Goal: Task Accomplishment & Management: Manage account settings

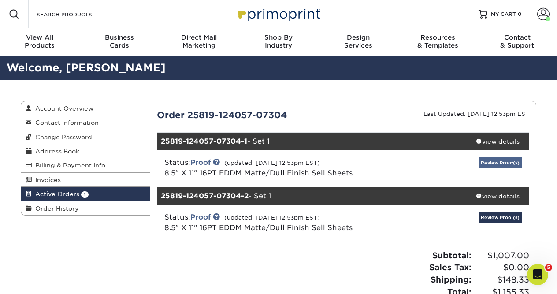
click at [489, 163] on link "Review Proof(s)" at bounding box center [499, 162] width 43 height 11
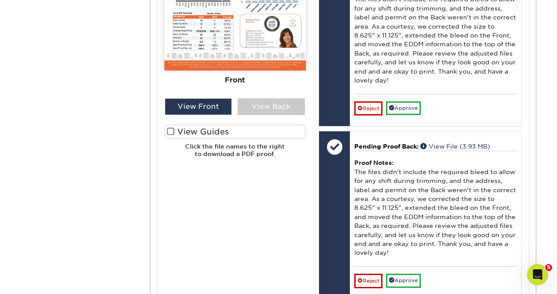
scroll to position [520, 0]
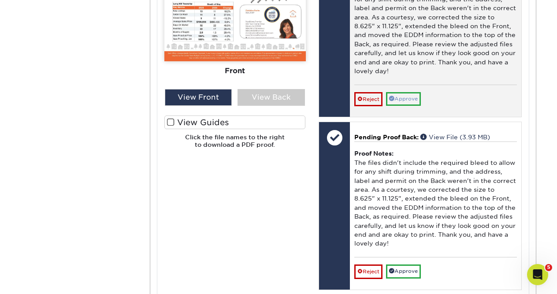
click at [401, 92] on link "Approve" at bounding box center [403, 99] width 35 height 14
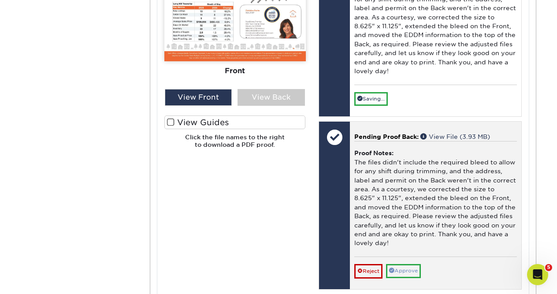
click at [402, 264] on link "Approve" at bounding box center [403, 271] width 35 height 14
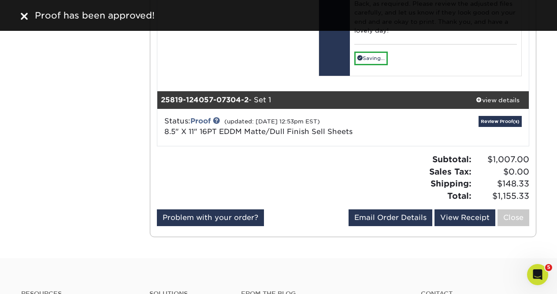
scroll to position [715, 0]
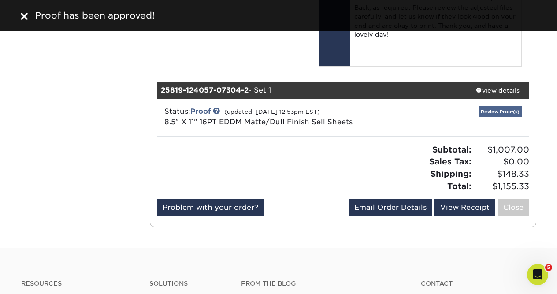
click at [497, 106] on link "Review Proof(s)" at bounding box center [499, 111] width 43 height 11
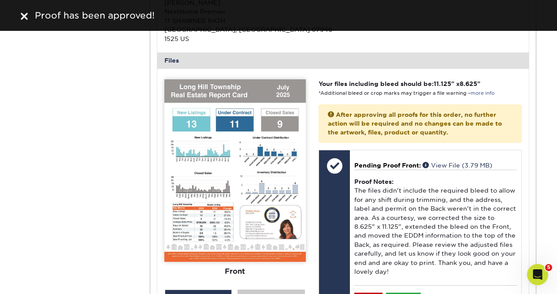
scroll to position [1054, 0]
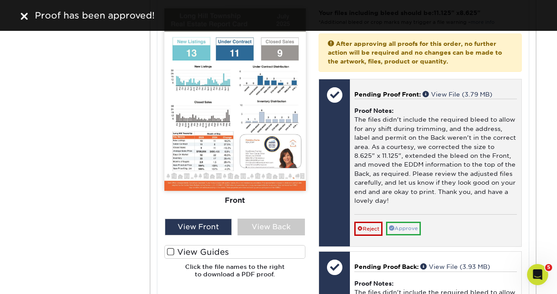
click at [404, 222] on link "Approve" at bounding box center [403, 229] width 35 height 14
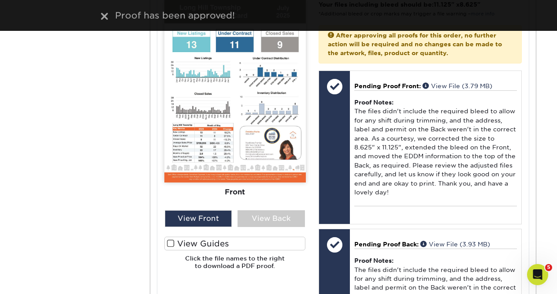
scroll to position [1084, 0]
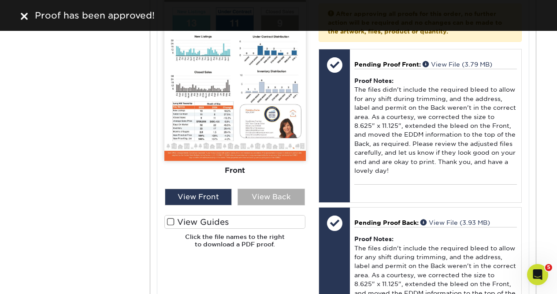
click at [268, 189] on div "View Back" at bounding box center [270, 197] width 67 height 17
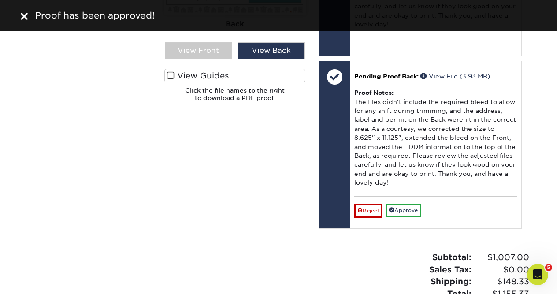
scroll to position [1276, 0]
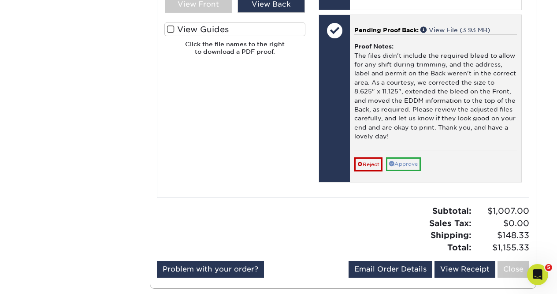
click at [412, 157] on link "Approve" at bounding box center [403, 164] width 35 height 14
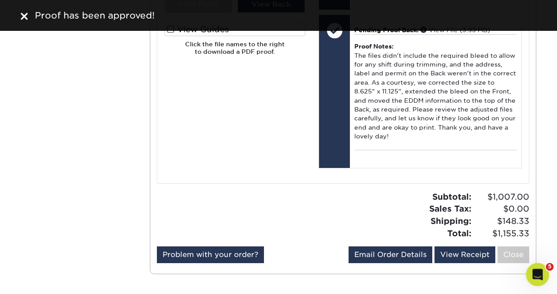
click at [540, 267] on div "Open Intercom Messenger" at bounding box center [536, 273] width 29 height 29
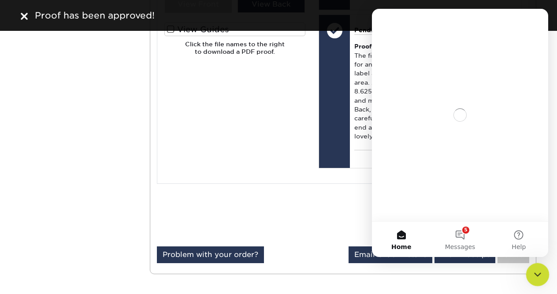
scroll to position [0, 0]
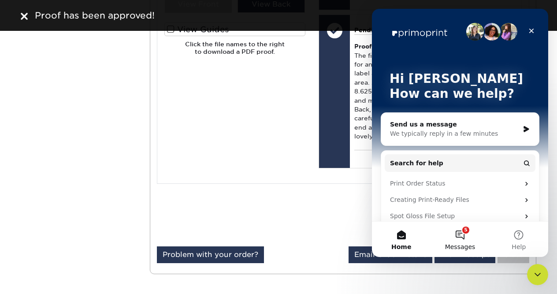
click at [461, 234] on button "5 Messages" at bounding box center [459, 239] width 59 height 35
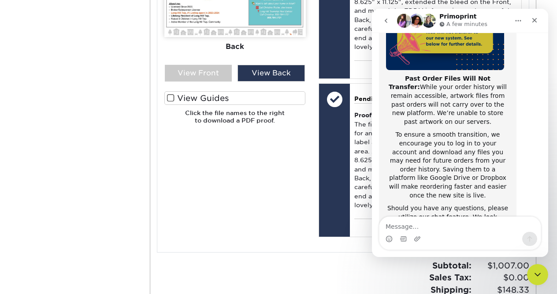
scroll to position [175, 0]
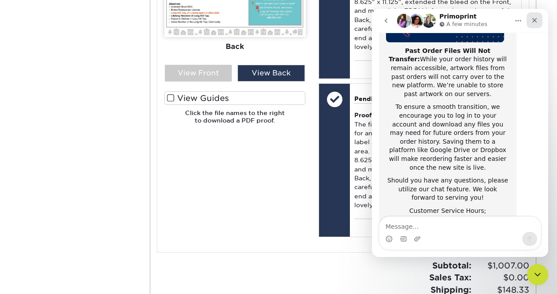
click at [534, 20] on icon "Close" at bounding box center [534, 20] width 5 height 5
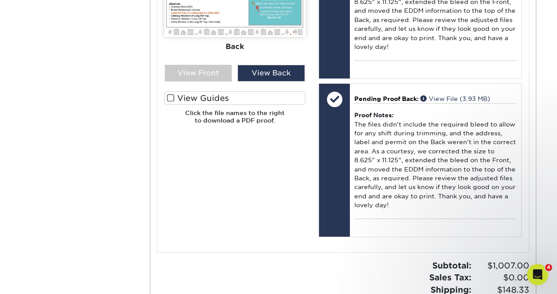
scroll to position [1147, 0]
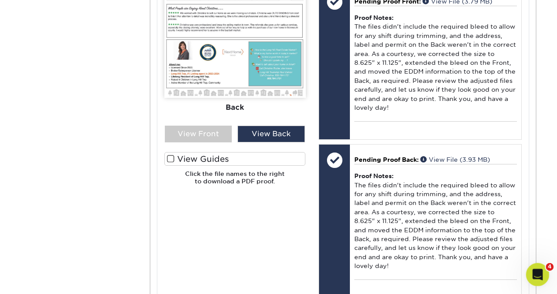
click at [531, 275] on icon "Open Intercom Messenger" at bounding box center [536, 273] width 15 height 15
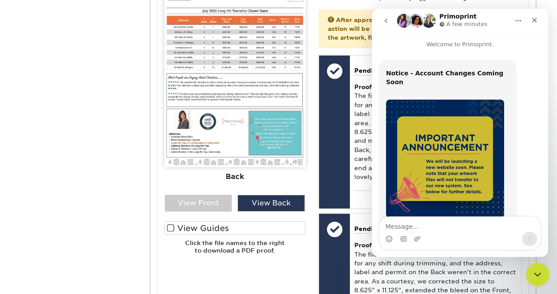
scroll to position [175, 0]
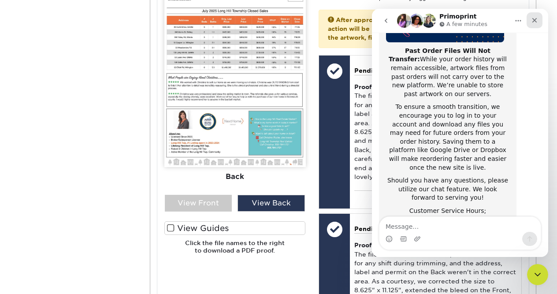
click at [531, 19] on icon "Close" at bounding box center [534, 20] width 7 height 7
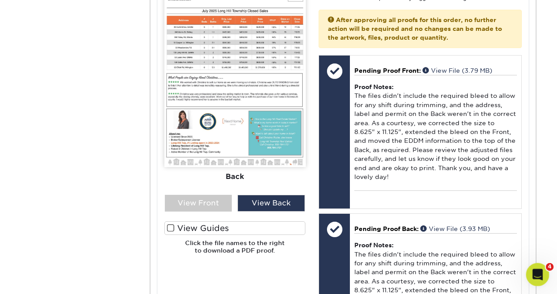
click at [537, 271] on icon "Open Intercom Messenger" at bounding box center [536, 273] width 15 height 15
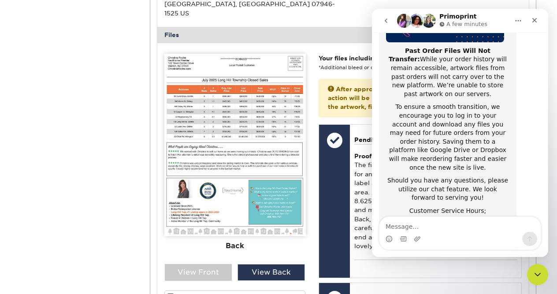
click at [386, 20] on icon "go back" at bounding box center [385, 20] width 7 height 7
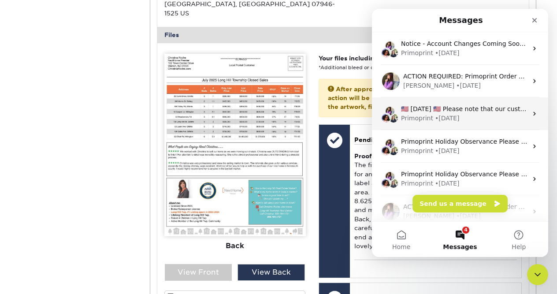
click at [428, 115] on div "Primoprint" at bounding box center [417, 118] width 32 height 9
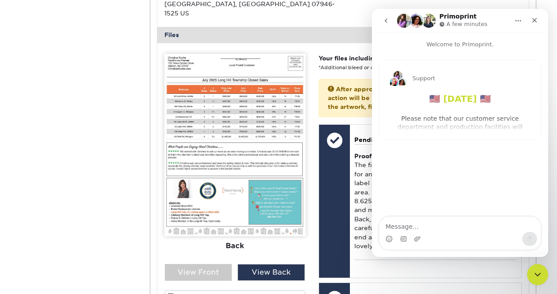
scroll to position [940, 0]
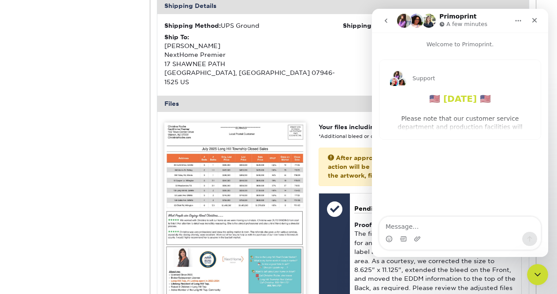
click at [385, 19] on icon "go back" at bounding box center [385, 20] width 7 height 7
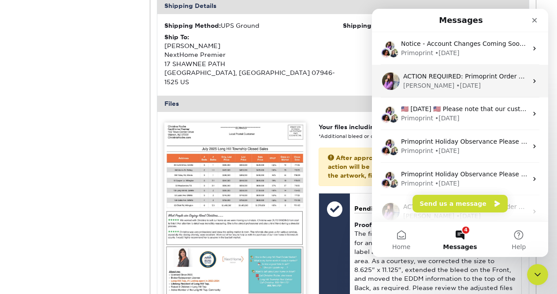
click at [406, 84] on div "[PERSON_NAME]" at bounding box center [428, 85] width 51 height 9
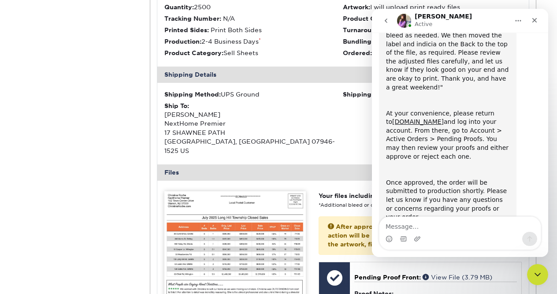
scroll to position [154, 0]
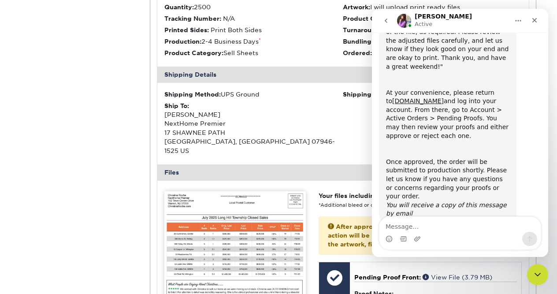
click at [386, 21] on icon "go back" at bounding box center [385, 20] width 7 height 7
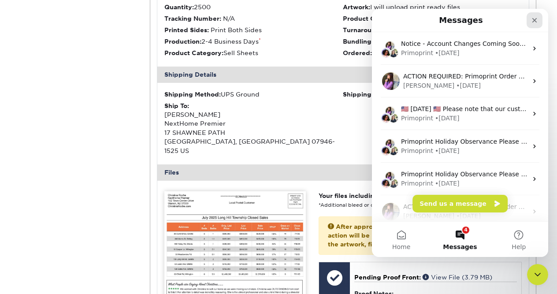
click at [537, 18] on icon "Close" at bounding box center [534, 20] width 7 height 7
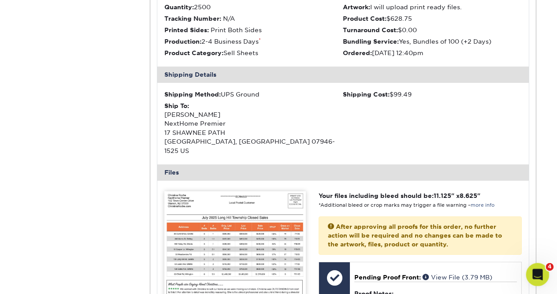
click at [532, 271] on icon "Open Intercom Messenger" at bounding box center [536, 273] width 15 height 15
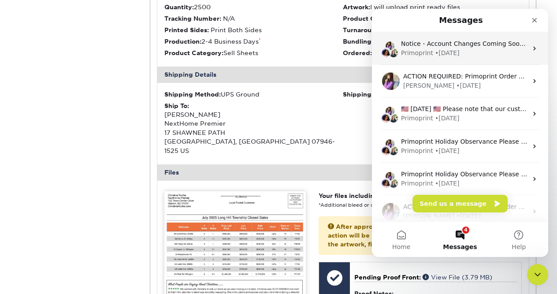
click at [496, 51] on div "Primoprint • [DATE]" at bounding box center [464, 52] width 126 height 9
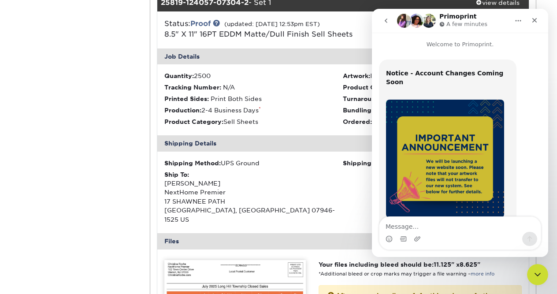
drag, startPoint x: 546, startPoint y: 141, endPoint x: 921, endPoint y: 42, distance: 387.9
click at [533, 17] on icon "Close" at bounding box center [534, 20] width 7 height 7
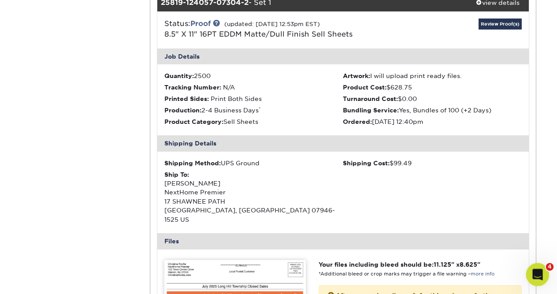
click at [530, 272] on div "Open Intercom Messenger" at bounding box center [536, 273] width 29 height 29
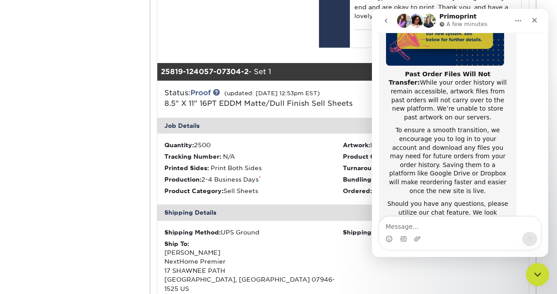
scroll to position [175, 0]
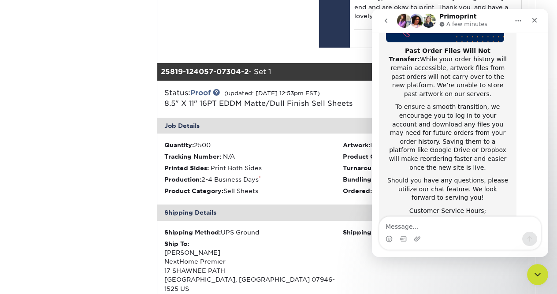
click at [386, 16] on button "go back" at bounding box center [386, 20] width 17 height 17
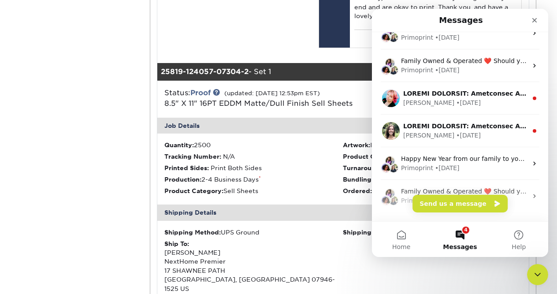
scroll to position [253, 0]
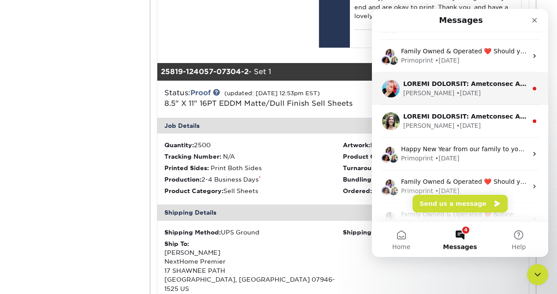
click at [489, 91] on div "[PERSON_NAME] • [DATE]" at bounding box center [465, 93] width 124 height 9
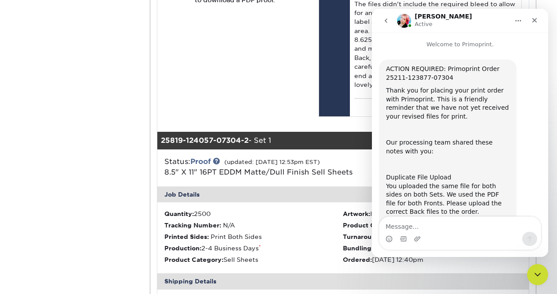
scroll to position [487, 0]
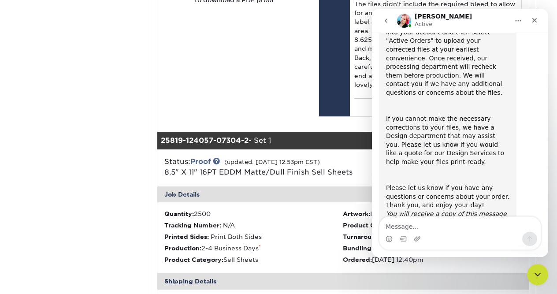
click at [386, 20] on icon "go back" at bounding box center [386, 21] width 3 height 4
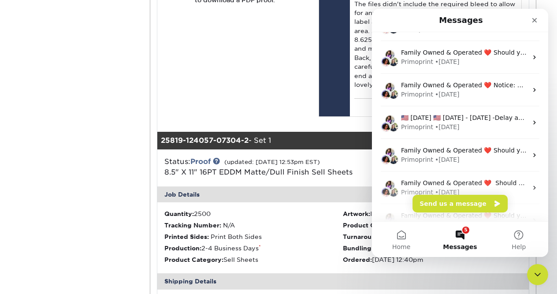
scroll to position [276, 0]
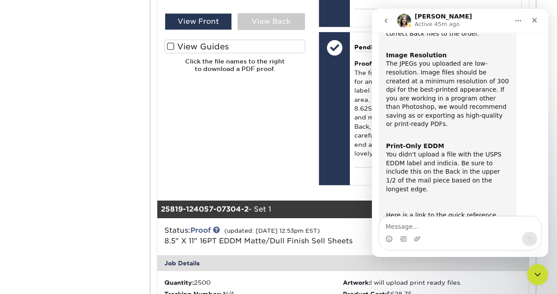
scroll to position [0, 0]
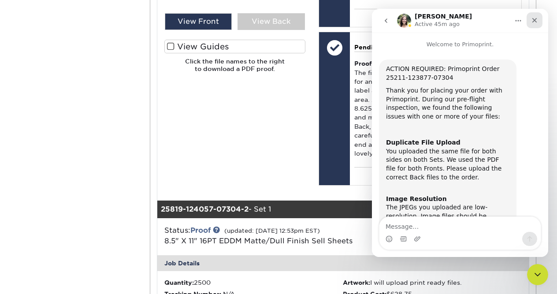
click at [533, 20] on icon "Close" at bounding box center [534, 20] width 7 height 7
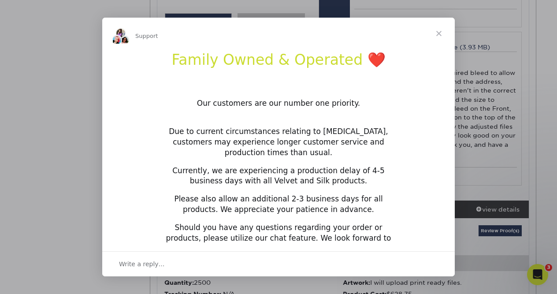
click at [436, 33] on span "Close" at bounding box center [439, 34] width 32 height 32
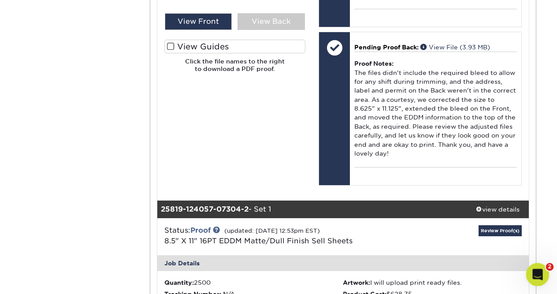
click at [540, 275] on icon "Open Intercom Messenger" at bounding box center [536, 273] width 15 height 15
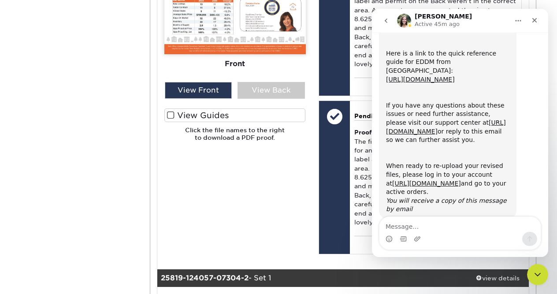
click at [387, 22] on icon "go back" at bounding box center [385, 20] width 7 height 7
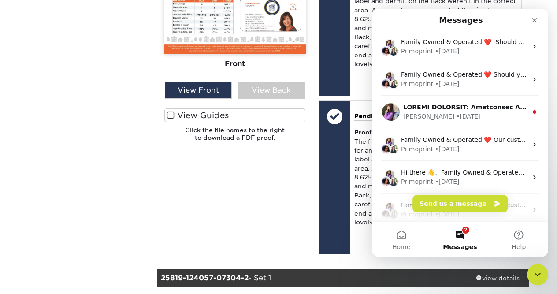
scroll to position [630, 0]
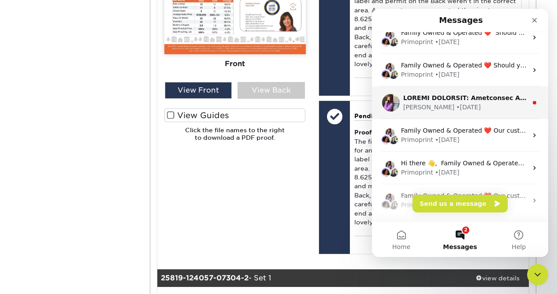
click at [481, 107] on div "[PERSON_NAME] • [DATE]" at bounding box center [465, 107] width 124 height 9
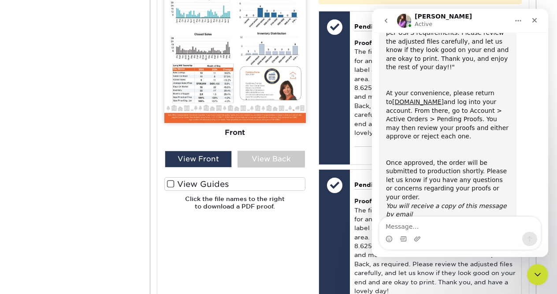
click at [385, 19] on icon "go back" at bounding box center [385, 20] width 7 height 7
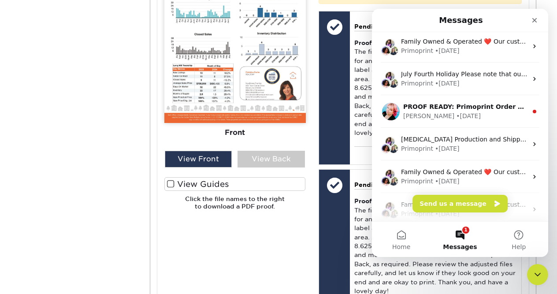
scroll to position [1007, 0]
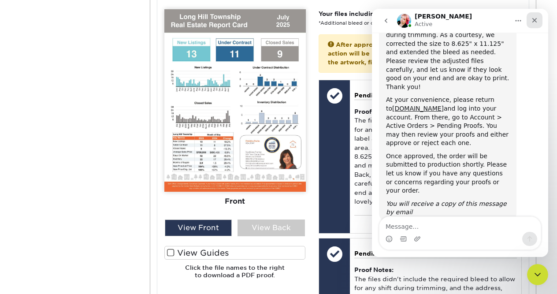
click at [536, 18] on icon "Close" at bounding box center [534, 20] width 5 height 5
